Goal: Information Seeking & Learning: Find specific page/section

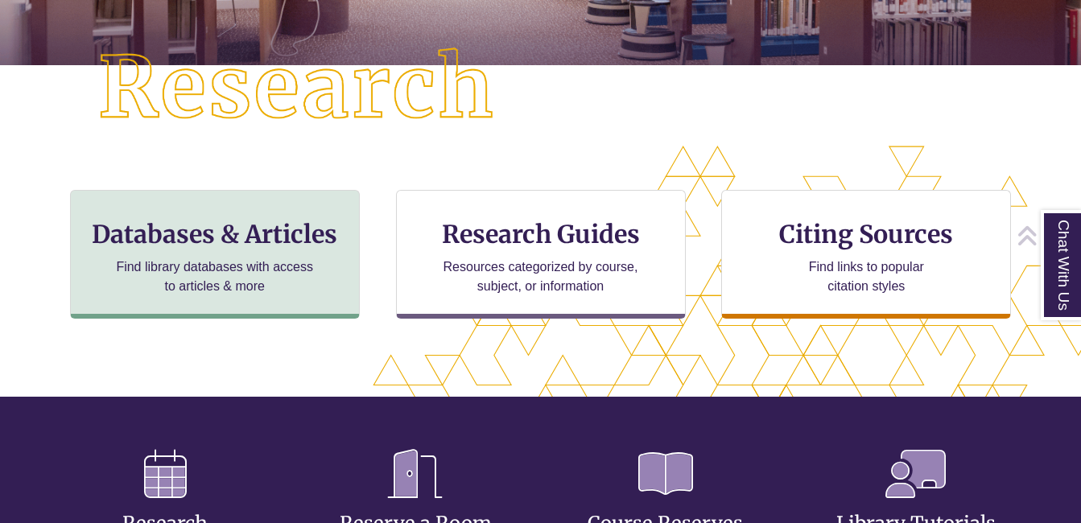
scroll to position [402, 0]
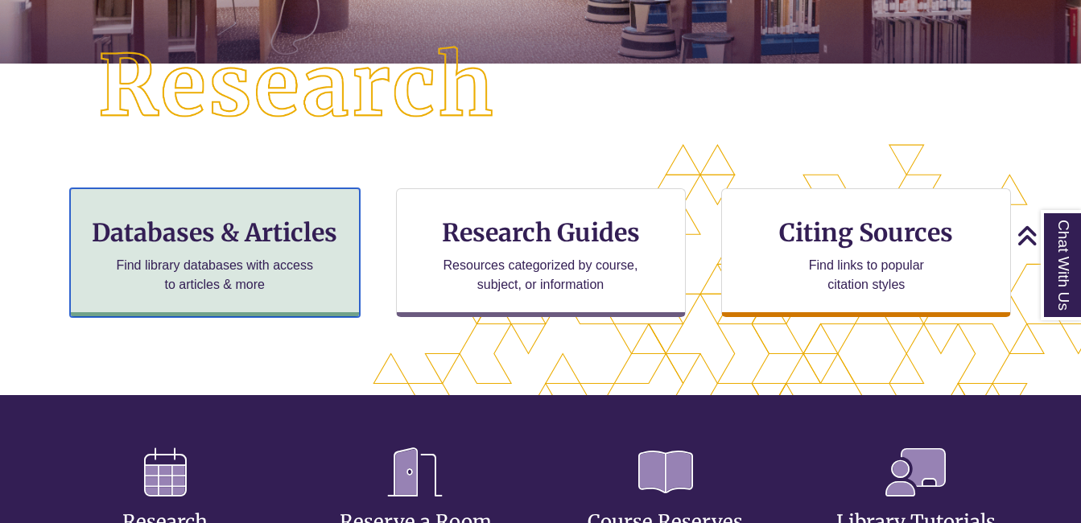
click at [219, 241] on h3 "Databases & Articles" at bounding box center [215, 232] width 262 height 31
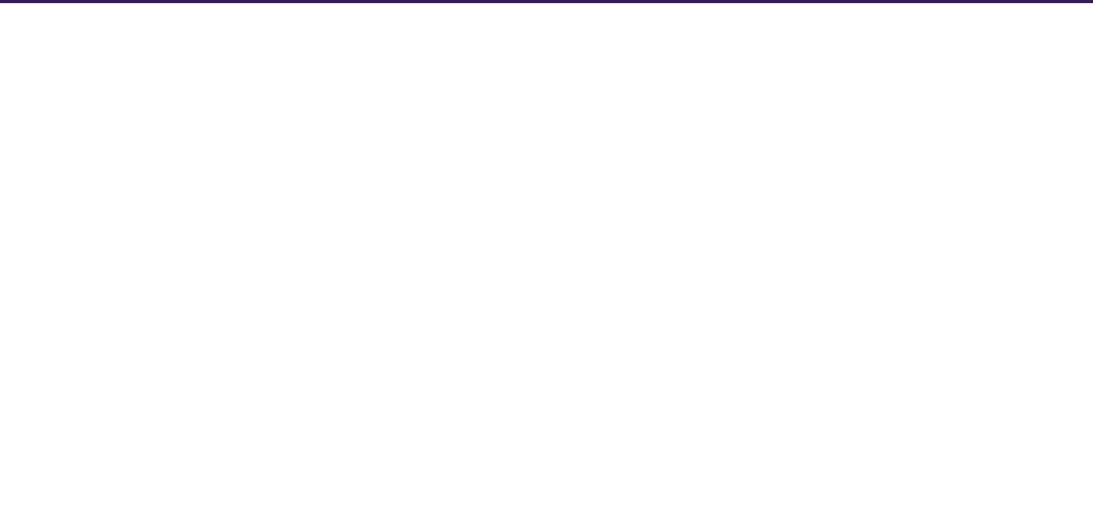
select select "Database Subject Filter"
select select "Database Types Filter"
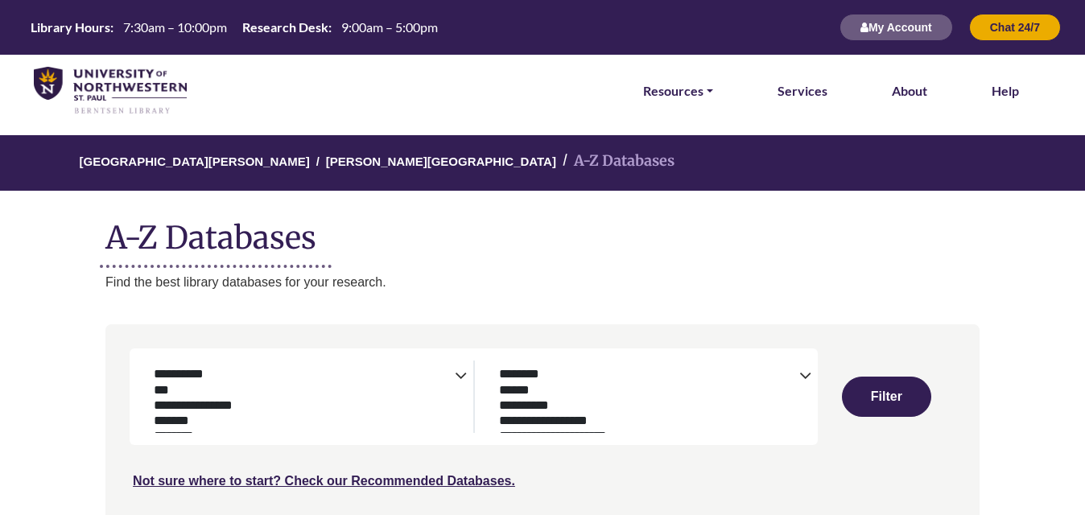
select select "Database Subject Filter"
select select "Database Types Filter"
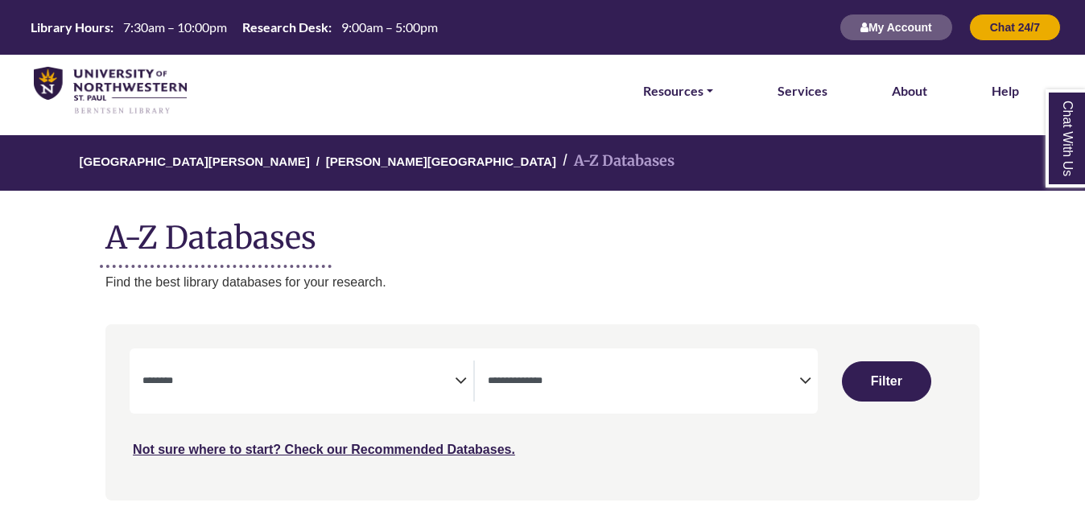
select select "Database Subject Filter"
select select "Database Types Filter"
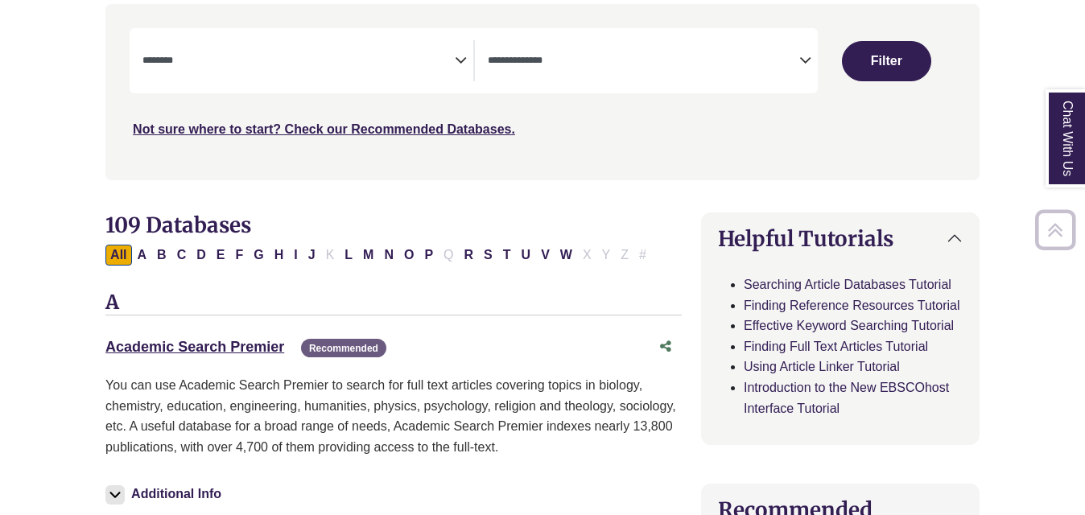
scroll to position [322, 0]
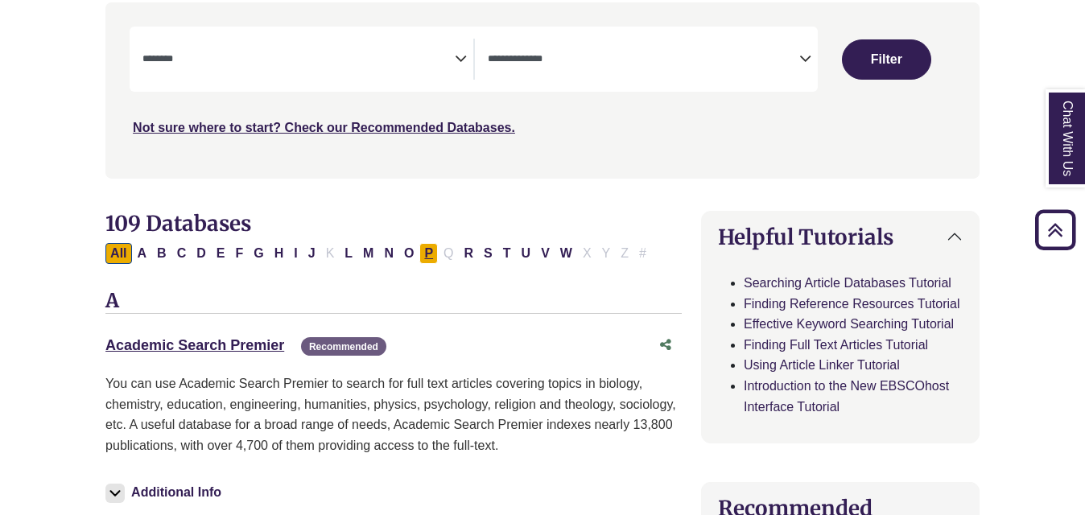
click at [426, 250] on button "P" at bounding box center [428, 253] width 19 height 21
select select "Database Subject Filter"
select select "Database Types Filter"
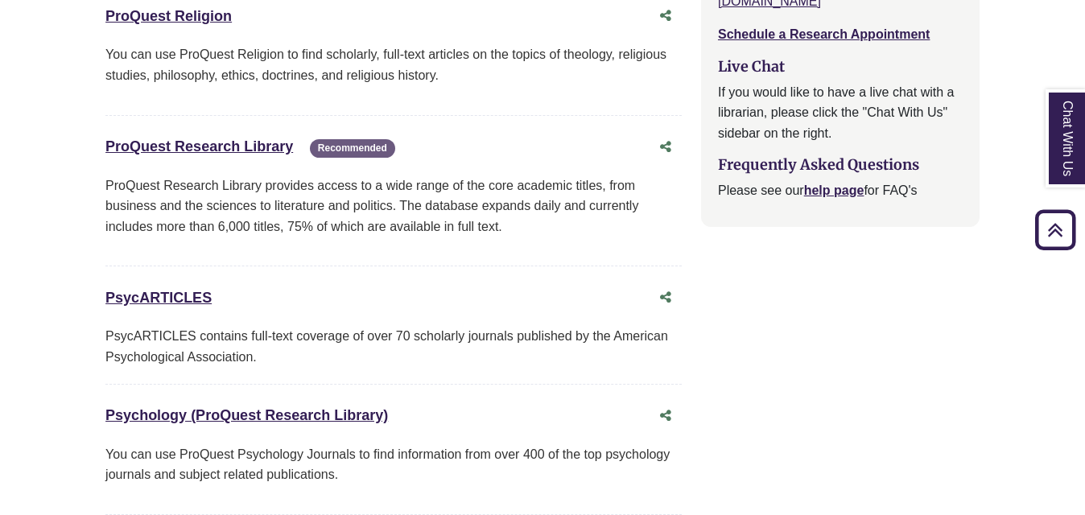
scroll to position [1851, 0]
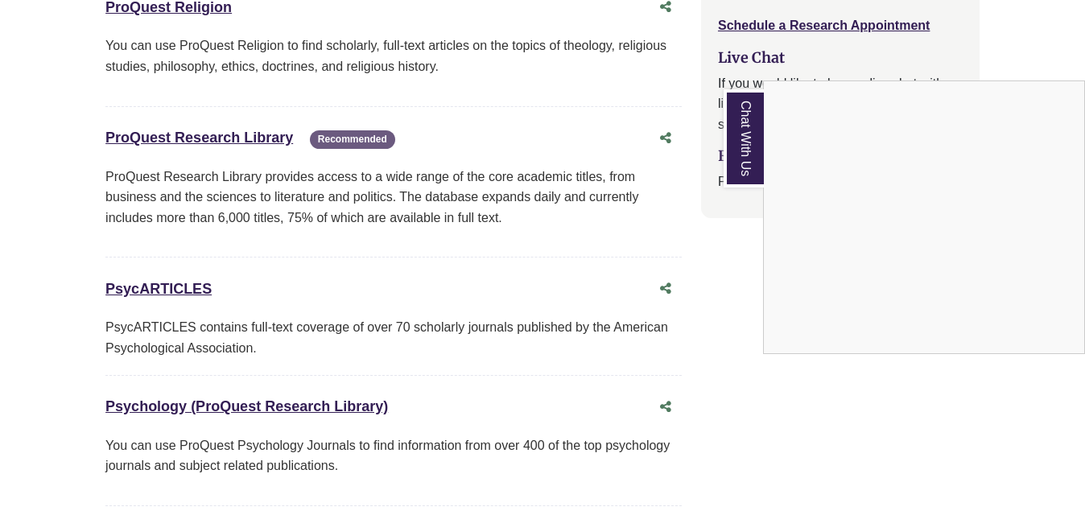
click at [186, 270] on div "Chat With Us" at bounding box center [542, 257] width 1085 height 515
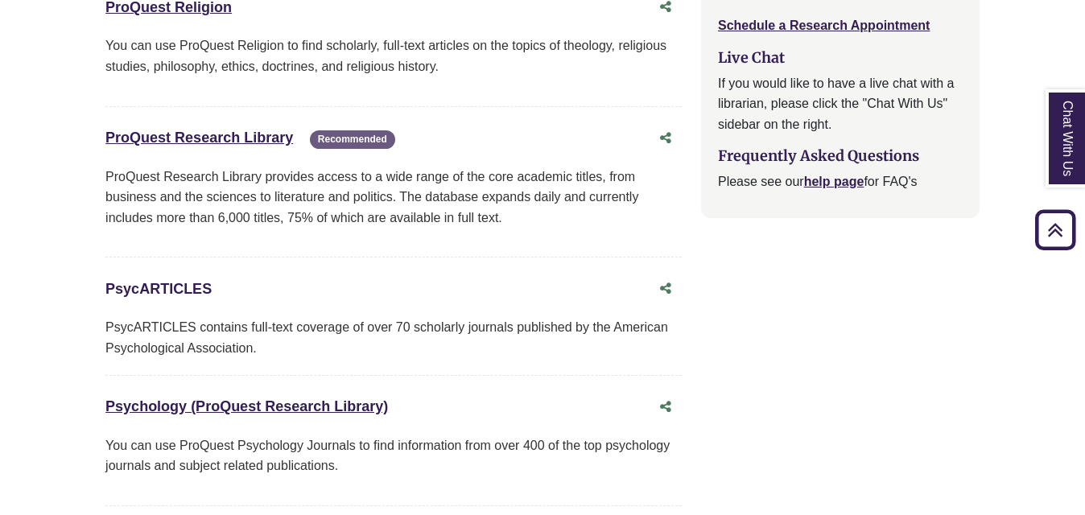
click at [166, 281] on link "PsycARTICLES This link opens in a new window" at bounding box center [158, 289] width 106 height 16
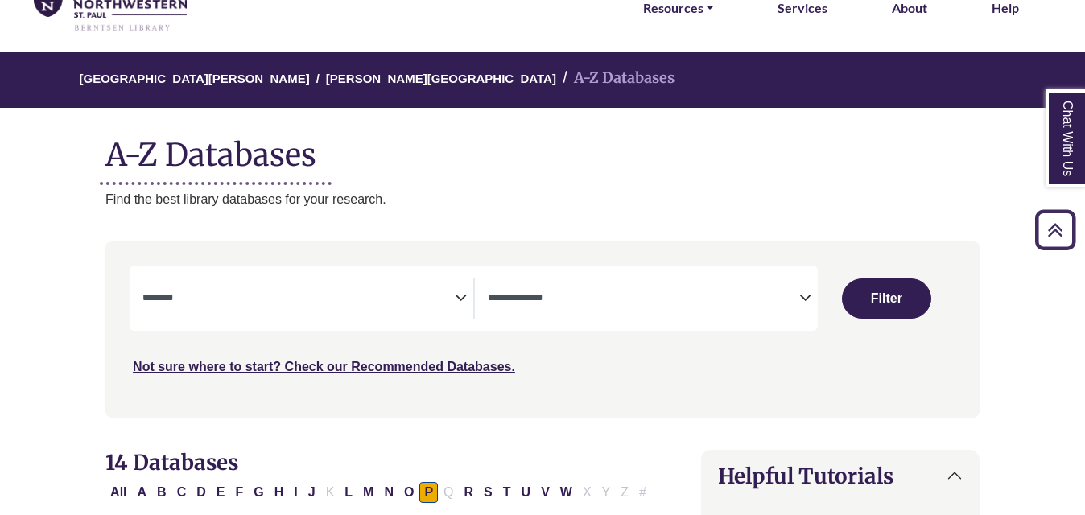
scroll to position [0, 0]
